Goal: Information Seeking & Learning: Learn about a topic

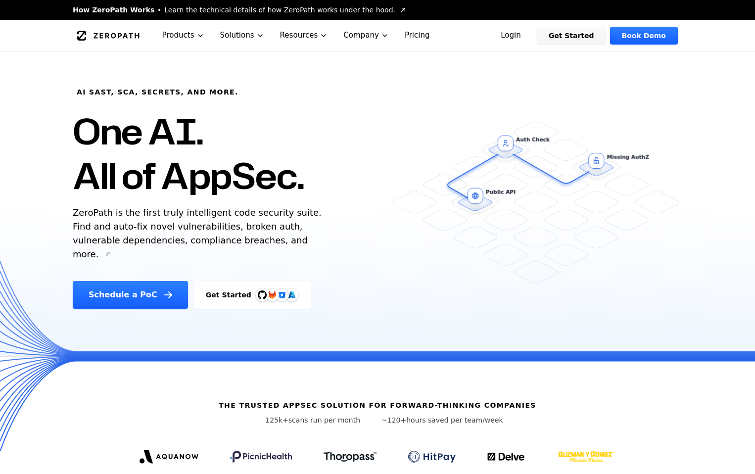
scroll to position [42, 0]
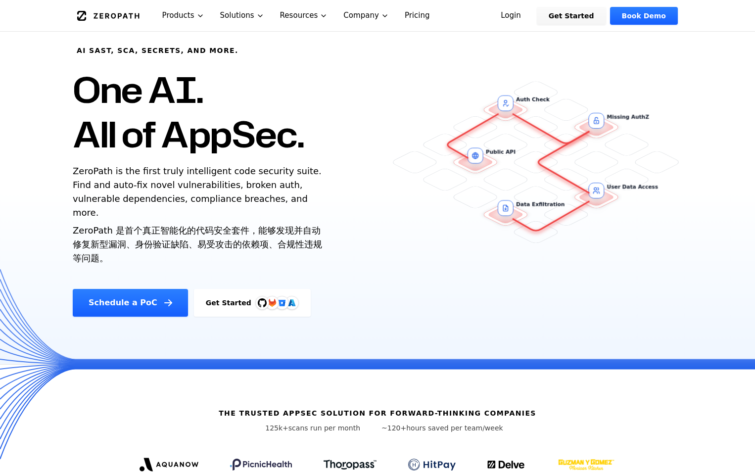
drag, startPoint x: 73, startPoint y: 219, endPoint x: 199, endPoint y: 237, distance: 127.5
click at [182, 234] on div "AI SAST, SCA, Secrets, and more. One AI. All of AppSec. ZeroPath is the first t…" at bounding box center [241, 163] width 360 height 307
click at [200, 238] on font "ZeroPath 是首个真正智能化的代码安全套件，能够发现并自动修复新型漏洞、身份验证缺陷、易受攻击的依赖项、合规性违规等问题。" at bounding box center [199, 245] width 253 height 42
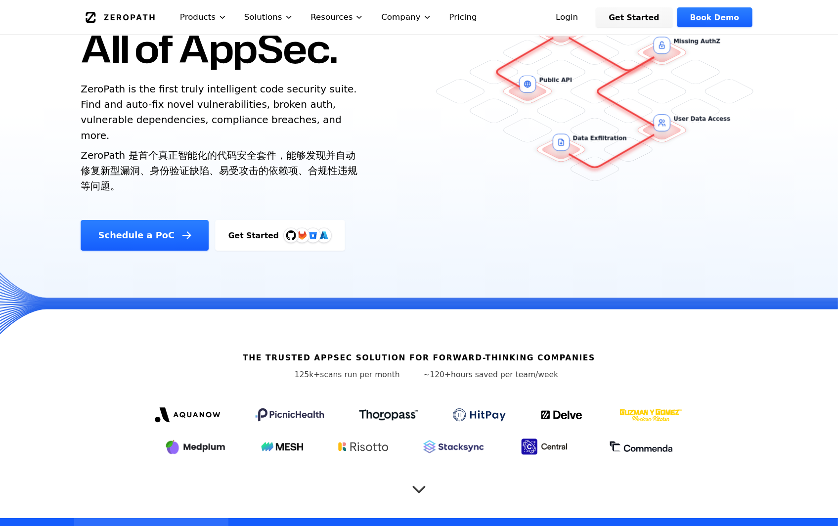
scroll to position [132, 0]
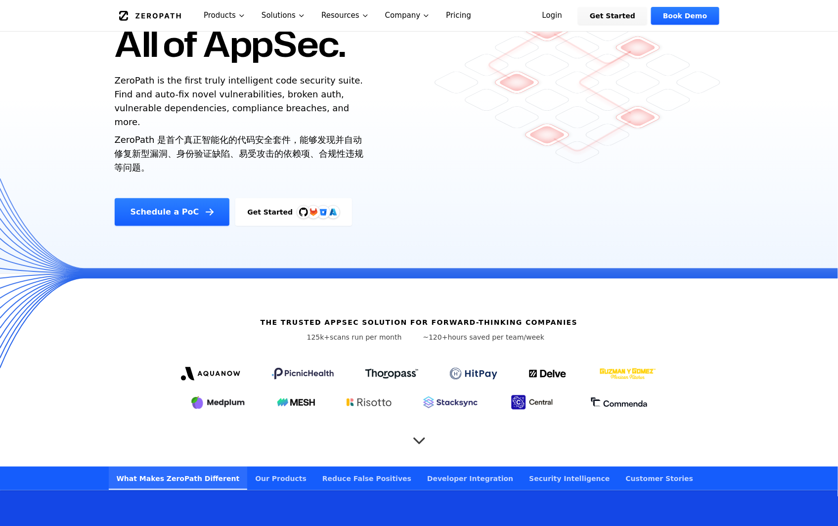
click at [300, 206] on link "Get Started" at bounding box center [293, 212] width 117 height 28
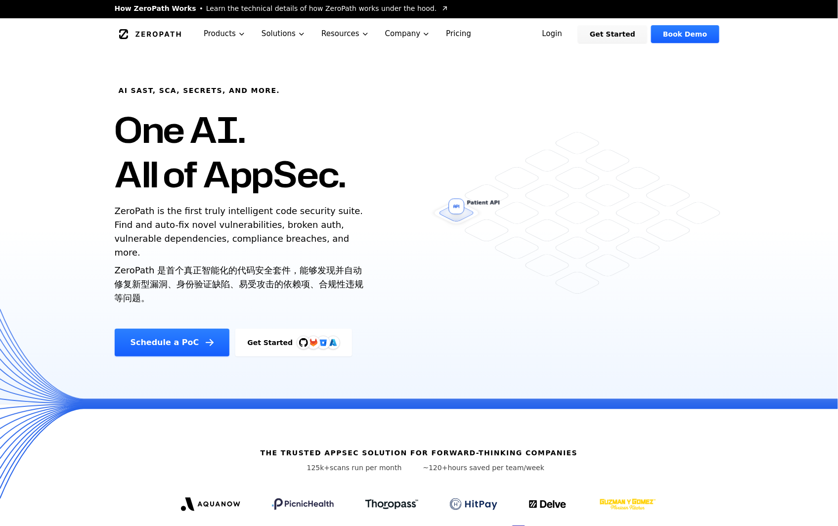
scroll to position [0, 0]
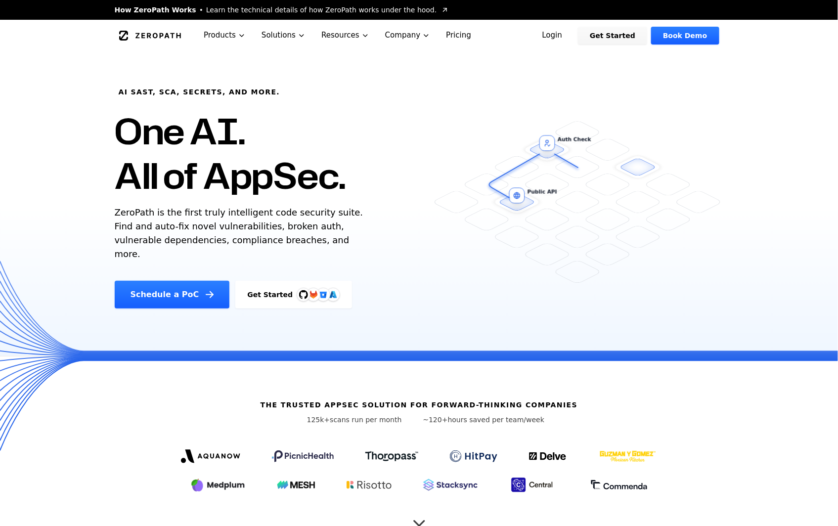
drag, startPoint x: 221, startPoint y: 226, endPoint x: 278, endPoint y: 229, distance: 57.0
click at [278, 229] on p "ZeroPath is the first truly intelligent code security suite. Find and auto-fix …" at bounding box center [241, 233] width 253 height 55
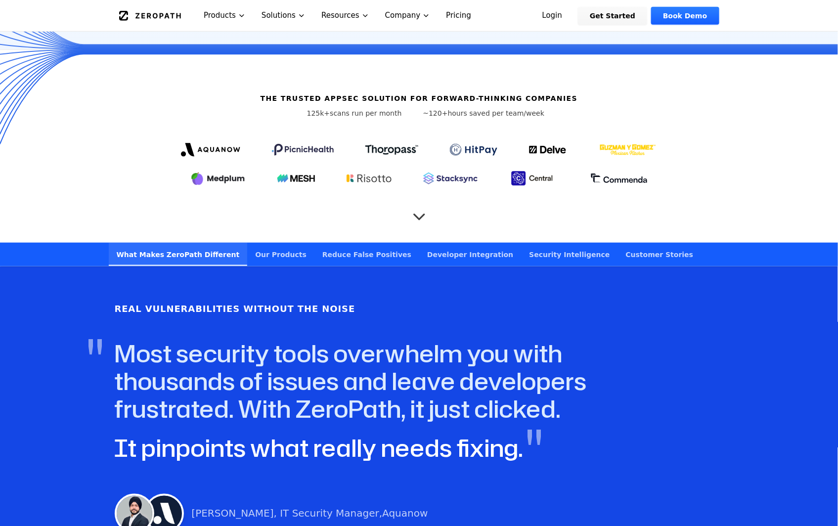
scroll to position [293, 0]
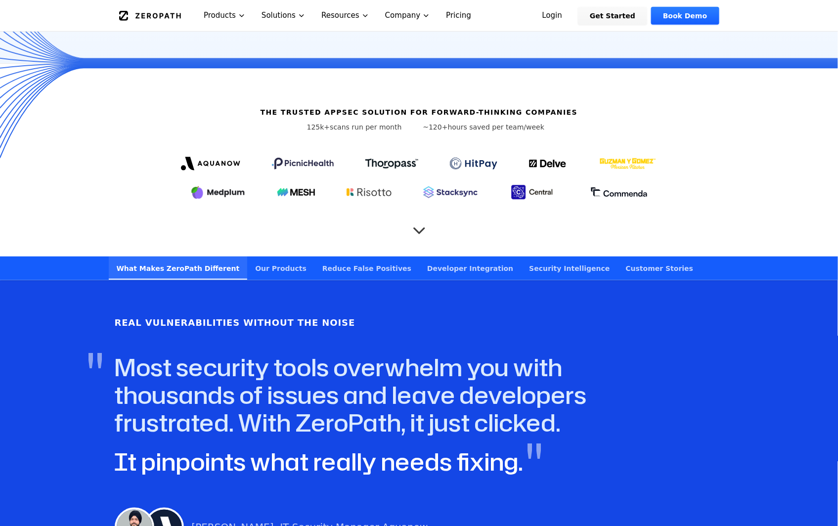
click at [384, 325] on div "Real Vulnerabilities Without the Noise " Most security tools overwhelm you with…" at bounding box center [419, 431] width 633 height 255
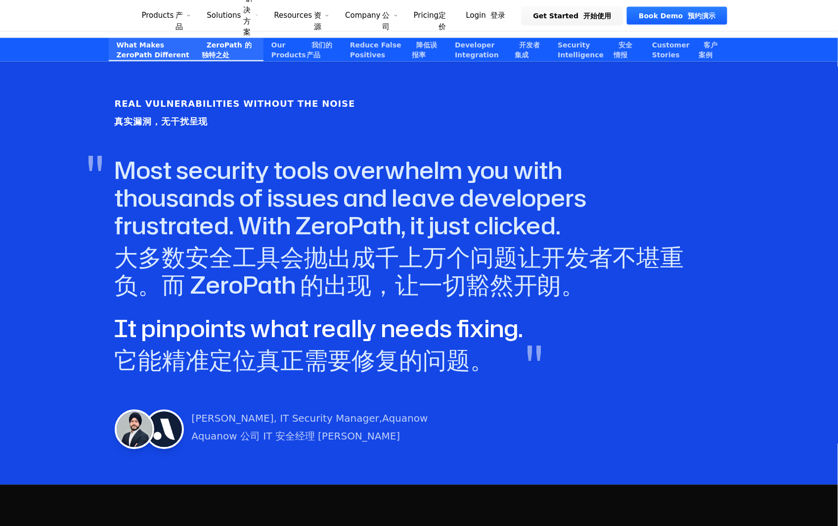
scroll to position [689, 0]
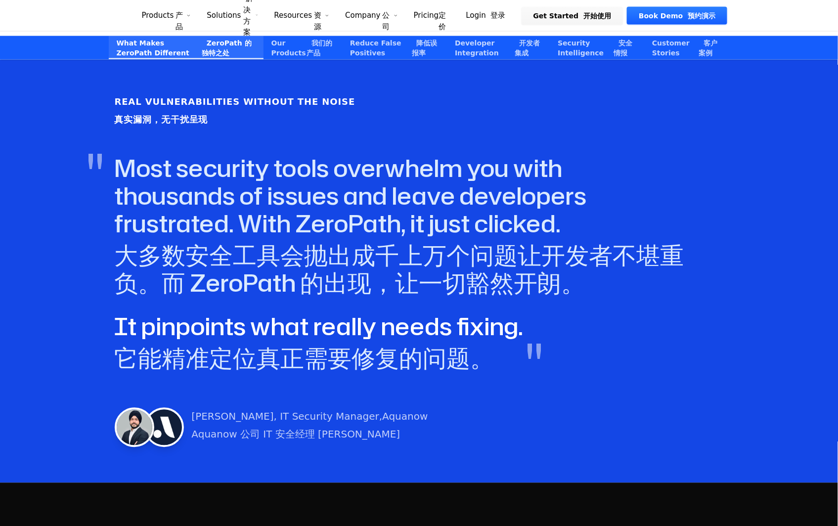
drag, startPoint x: 177, startPoint y: 245, endPoint x: 576, endPoint y: 273, distance: 399.6
click at [576, 273] on div "Real Vulnerabilities Without the Noise 真实漏洞，无干扰呈现 " Most security tools overwhe…" at bounding box center [419, 271] width 838 height 423
click at [576, 273] on font "大多数安全工具会抛出成千上万个问题让开发者不堪重负。而 ZeroPath 的出现，让一切豁然开朗。" at bounding box center [400, 269] width 570 height 61
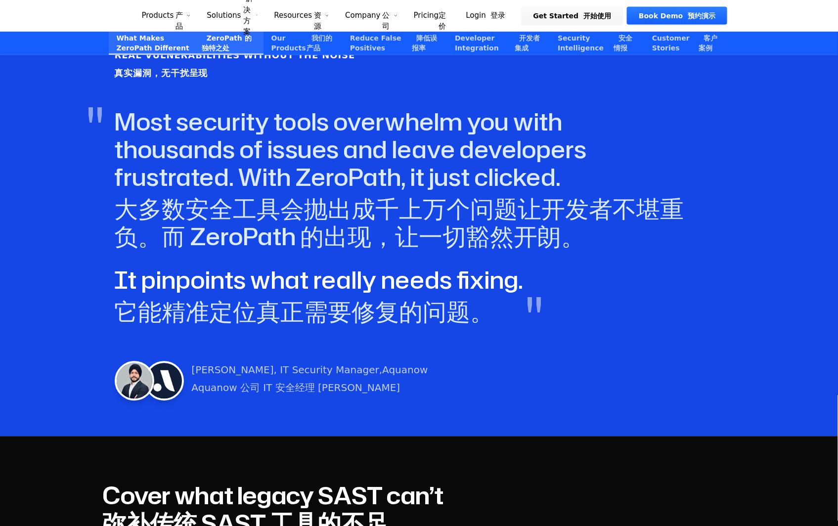
scroll to position [789, 0]
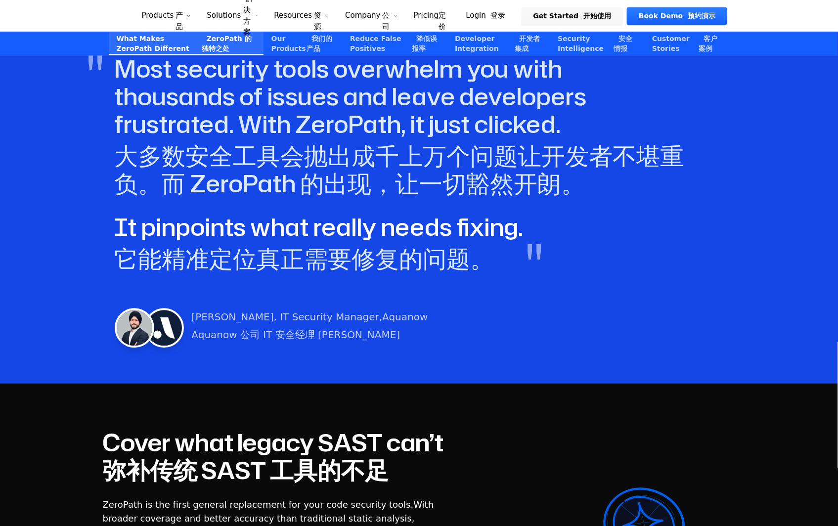
drag, startPoint x: 118, startPoint y: 216, endPoint x: 279, endPoint y: 249, distance: 164.1
click at [243, 242] on h4 "It pinpoints what really needs fixing. " 它能精准定位真正需要修复的问题。" at bounding box center [319, 244] width 408 height 63
click at [290, 251] on font "它能精准定位真正需要修复的问题。" at bounding box center [305, 258] width 380 height 33
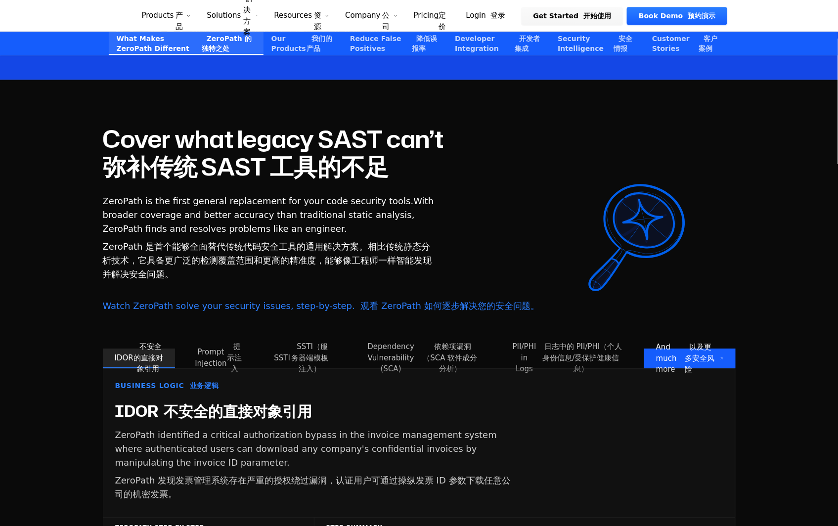
scroll to position [1194, 0]
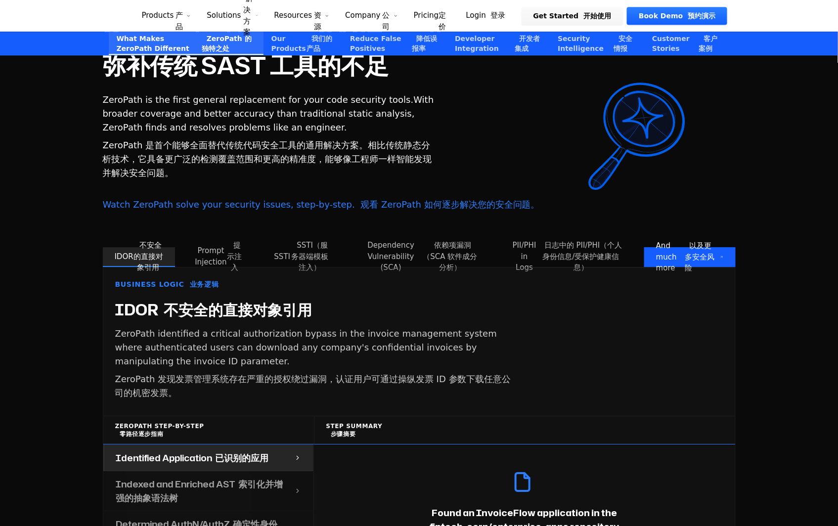
drag, startPoint x: 113, startPoint y: 316, endPoint x: 277, endPoint y: 340, distance: 165.6
click at [270, 338] on div "Business Logic 业务逻辑 IDOR 不安全的直接对象引用 ZeroPath identified a critical authorizatio…" at bounding box center [313, 342] width 421 height 148
click at [282, 342] on p "ZeroPath identified a critical authorization bypass in the invoice management s…" at bounding box center [314, 365] width 398 height 77
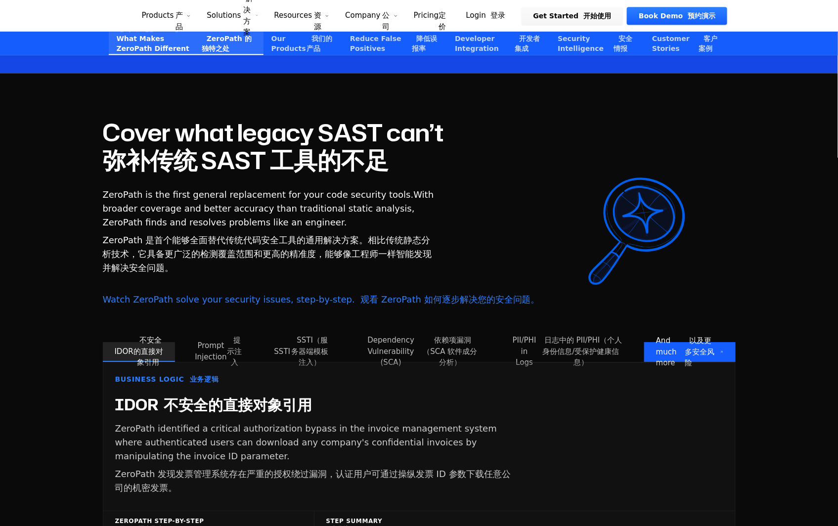
scroll to position [1092, 0]
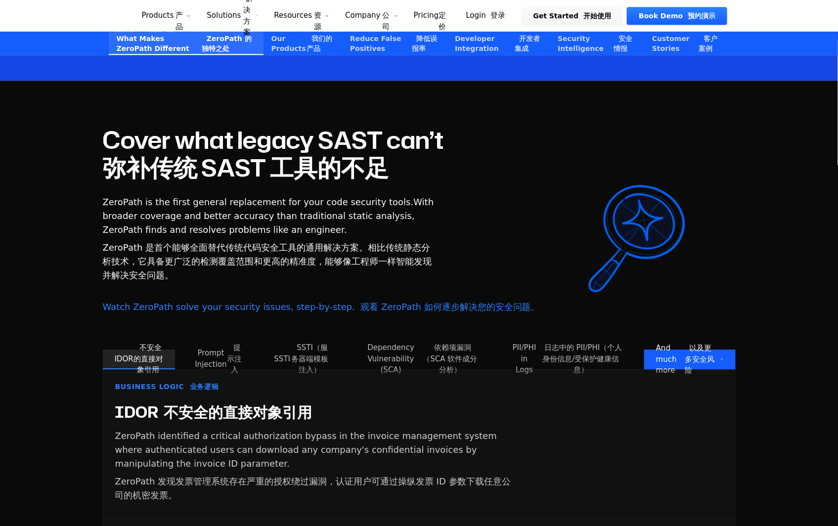
click at [230, 346] on font "提示注入" at bounding box center [234, 358] width 15 height 31
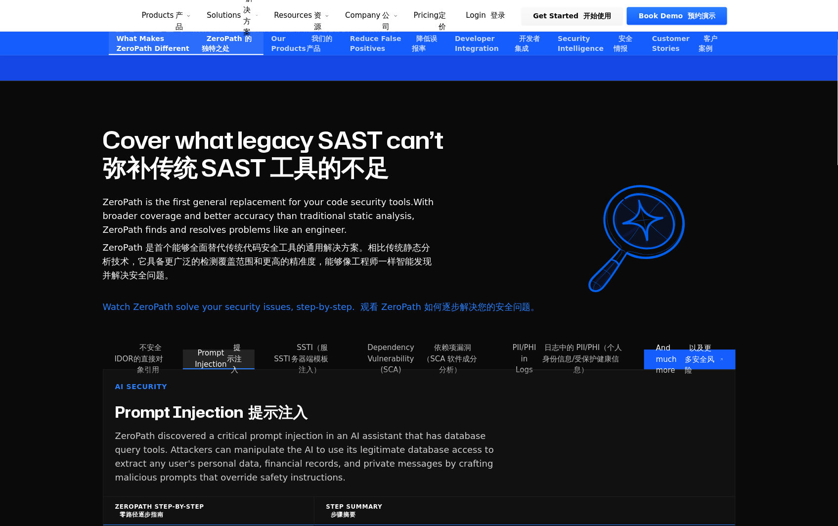
click at [287, 350] on button "SSTI SSTI（服务器端模板注入）" at bounding box center [302, 360] width 79 height 20
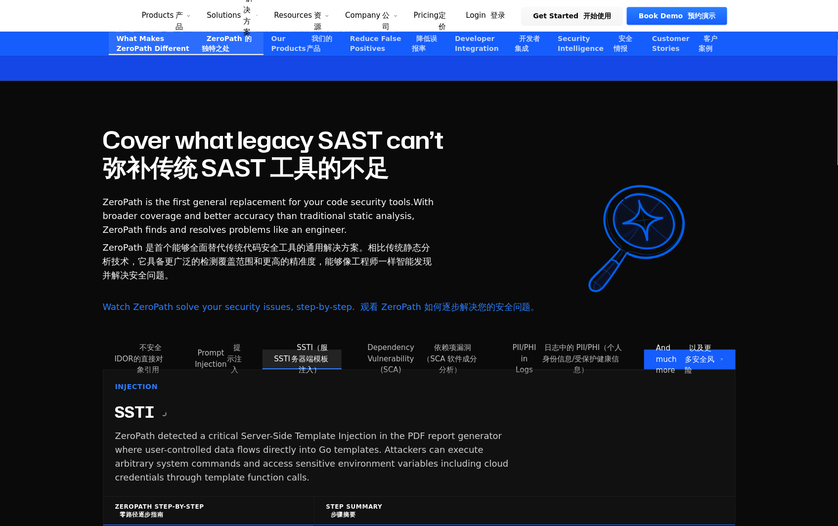
drag, startPoint x: 137, startPoint y: 339, endPoint x: 171, endPoint y: 339, distance: 34.1
click at [137, 342] on font "不安全的直接对象引用" at bounding box center [149, 359] width 30 height 34
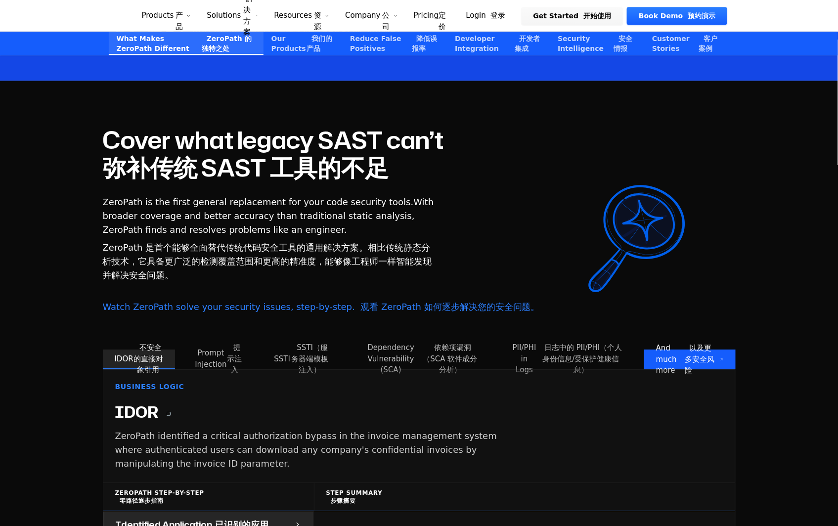
click at [236, 343] on font "提示注入" at bounding box center [234, 358] width 15 height 31
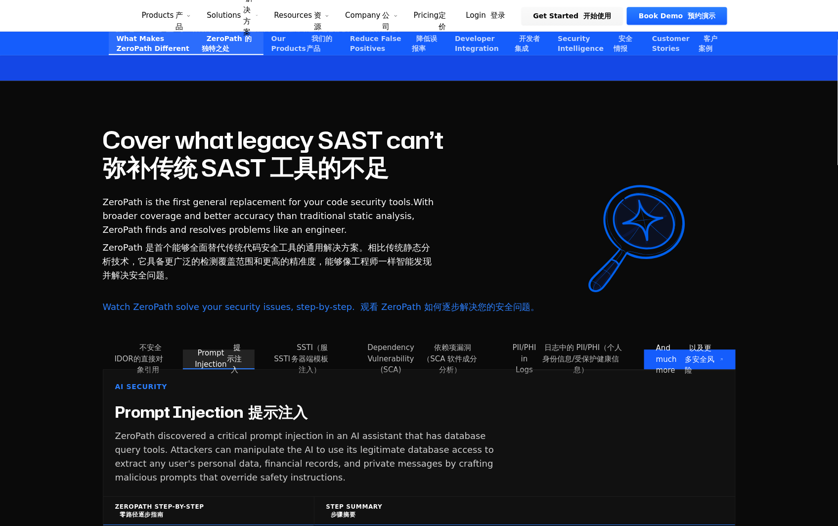
click at [351, 350] on button "Dependency Vulnerability (SCA) 依赖项漏洞（SCA 软件成分分析）" at bounding box center [421, 360] width 142 height 20
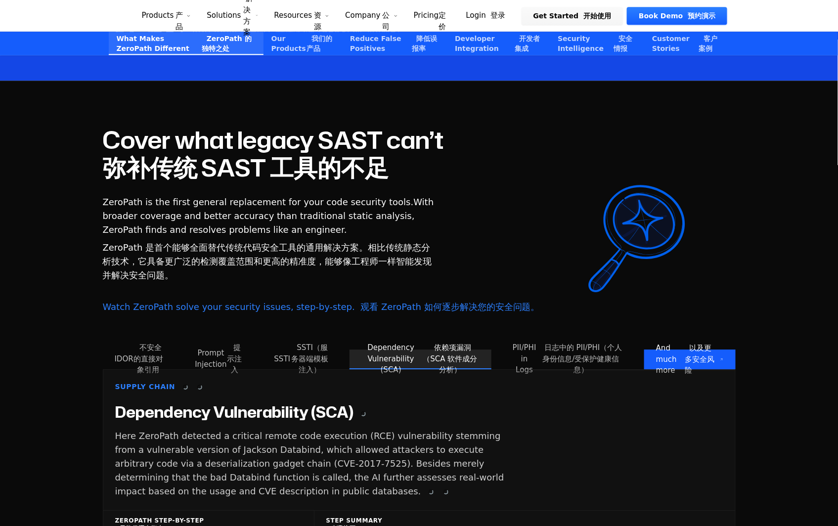
click at [425, 345] on font "依赖项漏洞（SCA 软件成分分析）" at bounding box center [450, 358] width 54 height 31
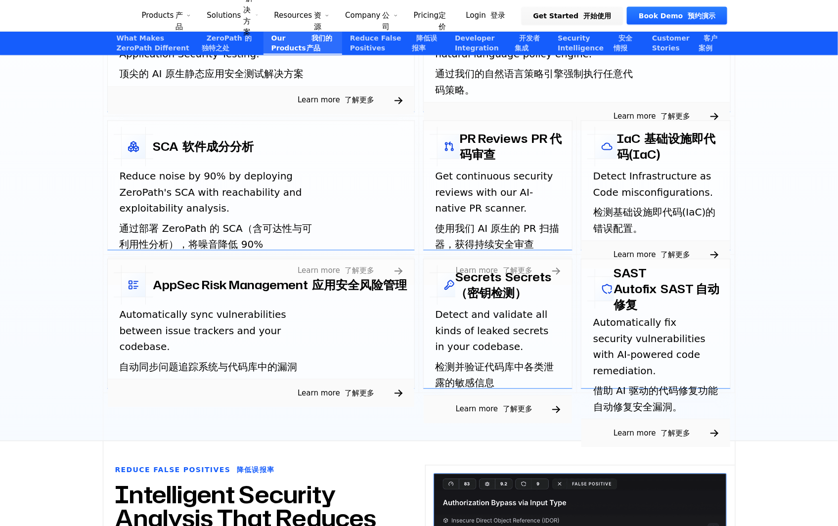
scroll to position [83, 0]
